Goal: Book appointment/travel/reservation

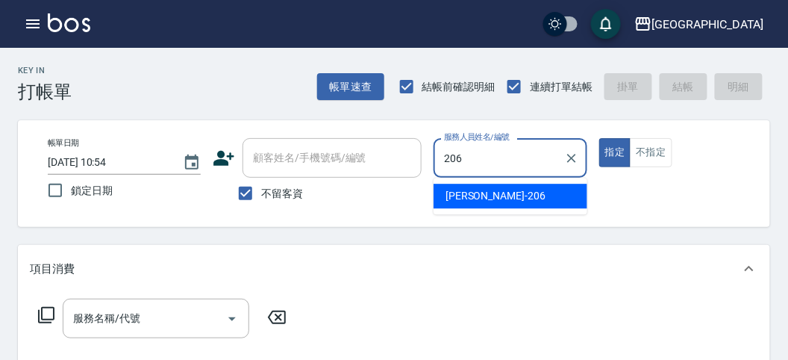
type input "206"
type button "true"
type input "[PERSON_NAME]-206"
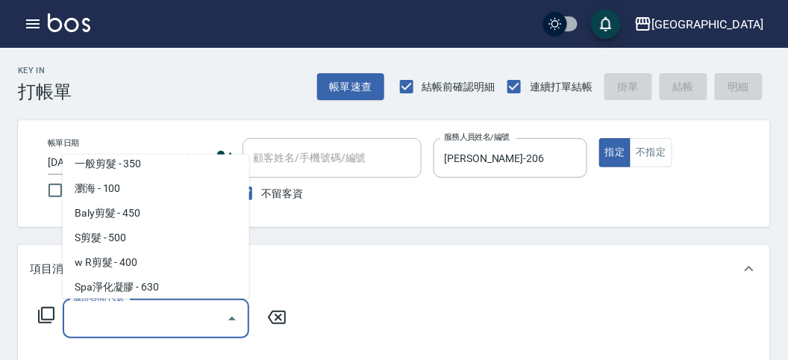
scroll to position [34, 0]
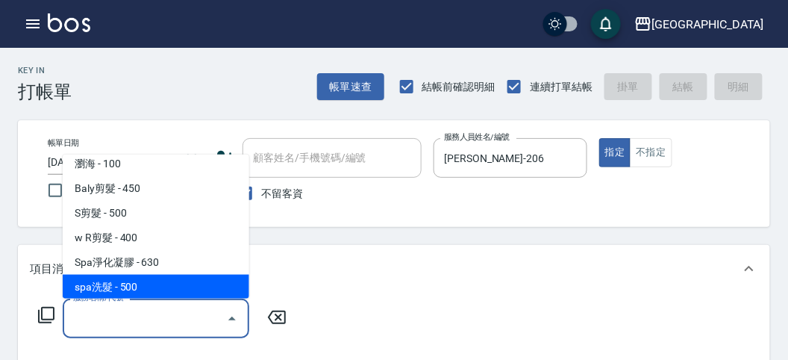
type input "spa洗髮(k003)"
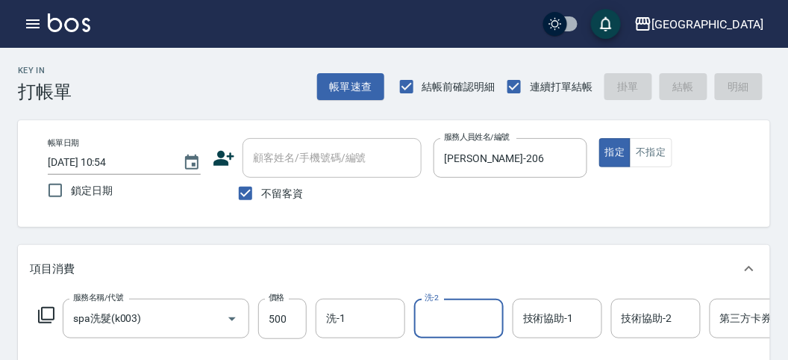
type input "[DATE] 11:00"
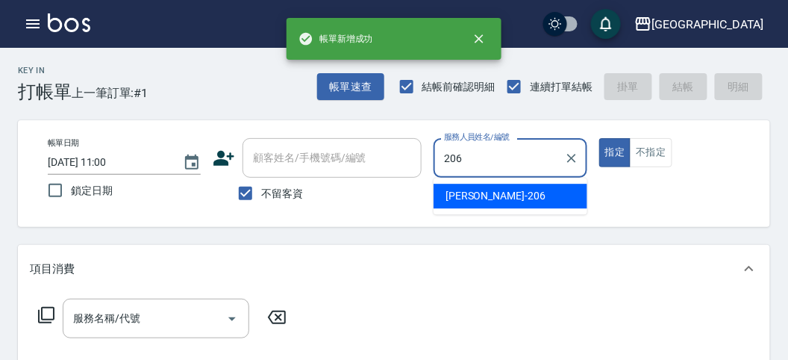
type input "[PERSON_NAME]-206"
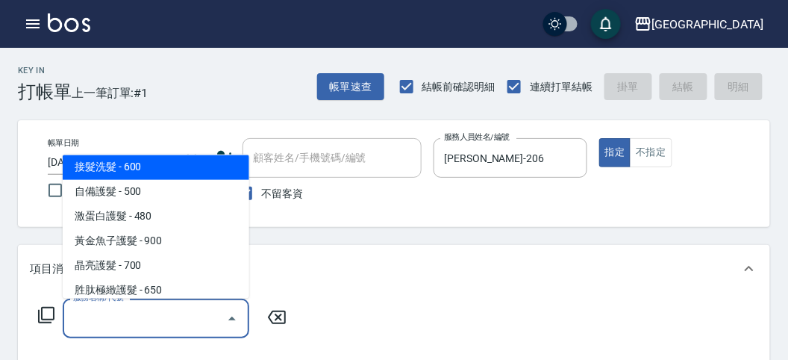
scroll to position [916, 0]
type input "洗髮(S011)"
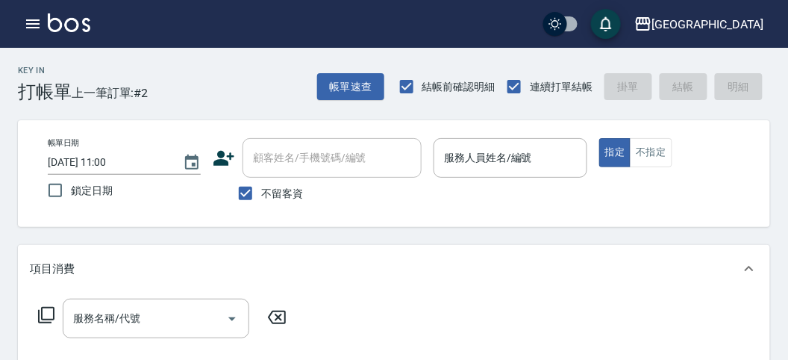
click at [69, 278] on div "服務名稱/代號 服務名稱/代號" at bounding box center [163, 341] width 266 height 85
